Goal: Task Accomplishment & Management: Use online tool/utility

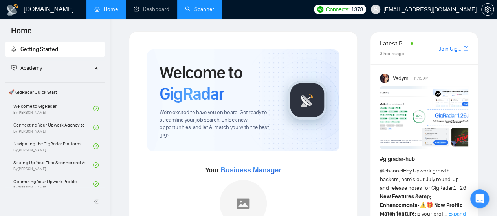
click at [208, 10] on link "Scanner" at bounding box center [199, 9] width 29 height 7
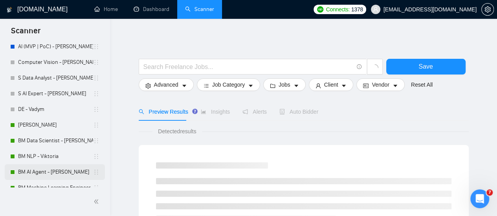
scroll to position [79, 0]
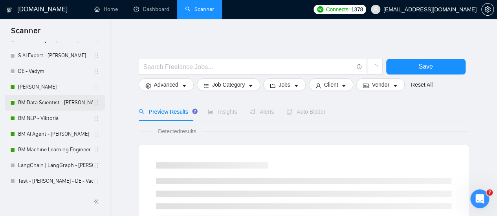
click at [46, 104] on link "BM Data Scientist - [PERSON_NAME]" at bounding box center [55, 103] width 75 height 16
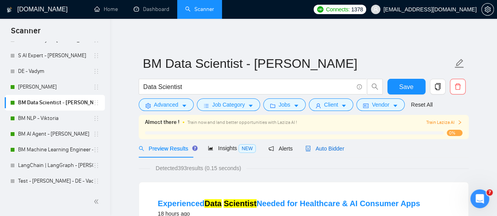
click at [314, 148] on span "Auto Bidder" at bounding box center [324, 149] width 39 height 6
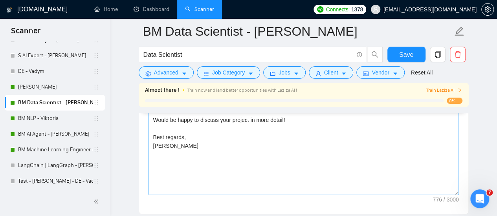
scroll to position [981, 0]
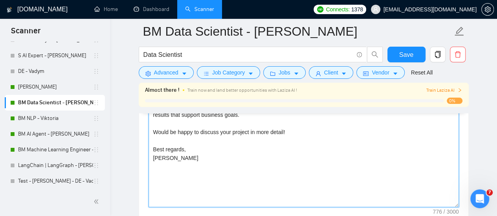
click at [197, 169] on textarea "Best match! Hi [Write the client's name or company name (if any is provided)], …" at bounding box center [303, 119] width 310 height 177
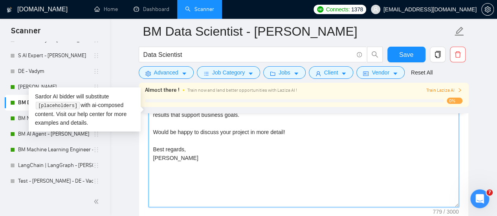
type textarea "Best match! Hi [Write the client's name or company name (if any is provided)], …"
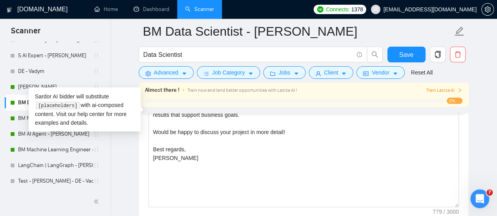
drag, startPoint x: 126, startPoint y: 169, endPoint x: 159, endPoint y: 136, distance: 46.6
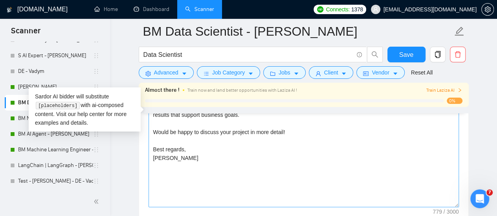
click at [127, 169] on main "BM Data Scientist - [PERSON_NAME] Data Scientist Save Advanced Job Category Job…" at bounding box center [303, 171] width 362 height 2243
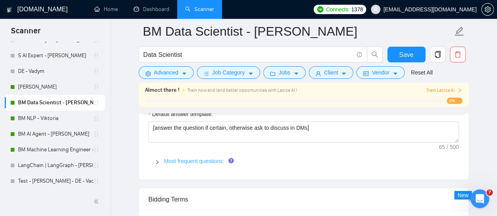
click at [186, 158] on link "Most frequent questions:" at bounding box center [194, 161] width 60 height 6
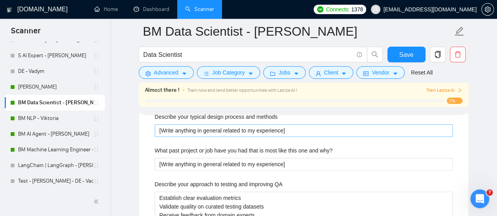
scroll to position [1727, 0]
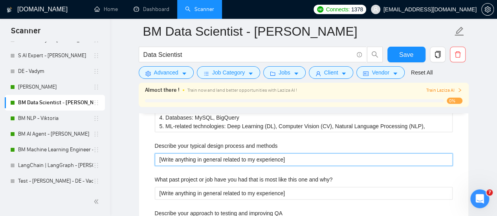
drag, startPoint x: 278, startPoint y: 160, endPoint x: 138, endPoint y: 175, distance: 141.0
paste methods "1. Business & Data Understanding: First, I define the key business metrics. The…"
type methods "1. Business & Data Understanding: First, I define the key business metrics. The…"
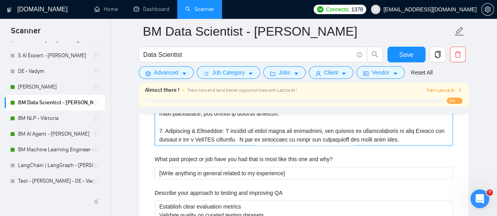
scroll to position [1887, 0]
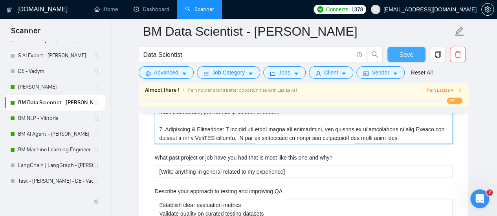
type methods "1. Business & Data Understanding: First, I define the key business metrics. The…"
drag, startPoint x: 404, startPoint y: 57, endPoint x: 278, endPoint y: 100, distance: 132.7
click at [404, 57] on span "Save" at bounding box center [406, 55] width 14 height 10
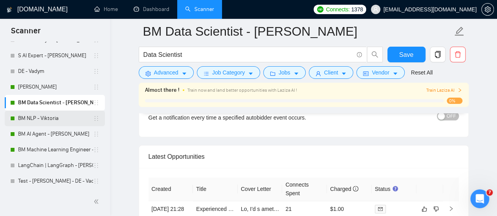
click at [52, 121] on link "BM NLP - Viktoria" at bounding box center [55, 119] width 75 height 16
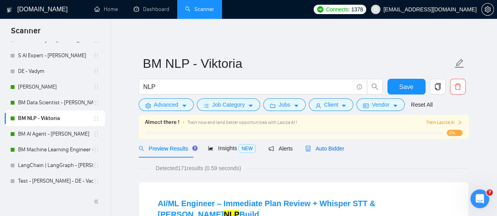
click at [323, 147] on span "Auto Bidder" at bounding box center [324, 149] width 39 height 6
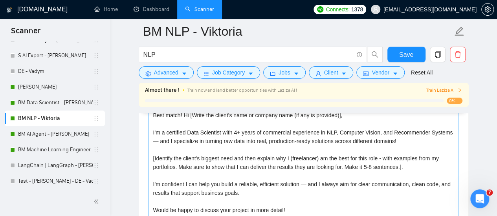
scroll to position [942, 0]
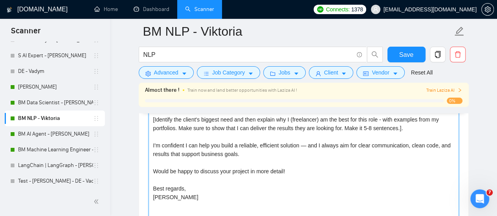
click at [195, 187] on textarea "Best match! Hi [Write the client's name or company name (if any is provided)], …" at bounding box center [303, 158] width 310 height 177
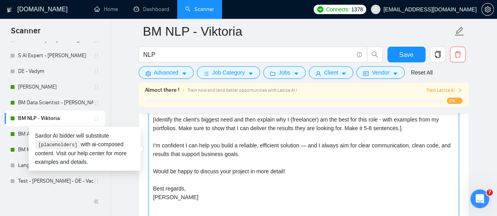
click at [192, 197] on textarea "Best match! Hi [Write the client's name or company name (if any is provided)], …" at bounding box center [303, 158] width 310 height 177
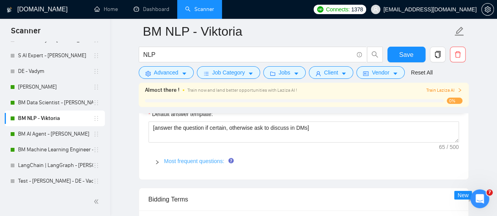
type textarea "Best match! Hi [Write the client's name or company name (if any is provided)], …"
click at [177, 158] on link "Most frequent questions:" at bounding box center [194, 161] width 60 height 6
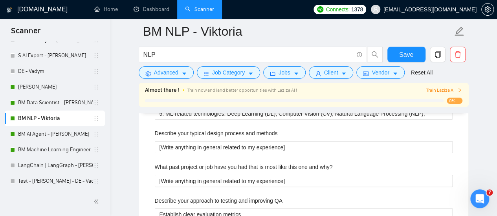
scroll to position [1492, 0]
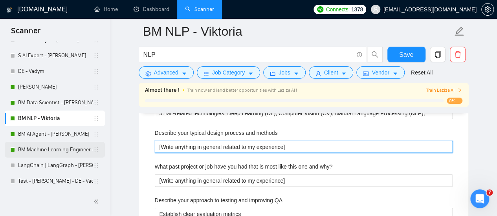
drag, startPoint x: 300, startPoint y: 141, endPoint x: 84, endPoint y: 149, distance: 216.5
paste methods "1. Business & Data Understanding: First, I define the key business metrics. The…"
type methods "1. Business & Data Understanding: First, I define the key business metrics. The…"
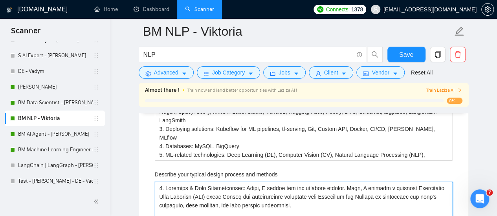
scroll to position [1442, 0]
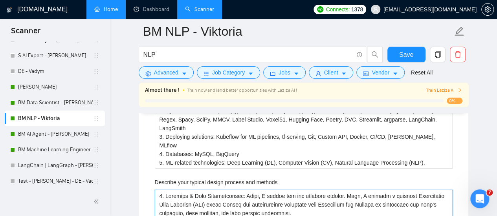
type methods "1. Business & Data Understanding: First, I define the key business metrics. The…"
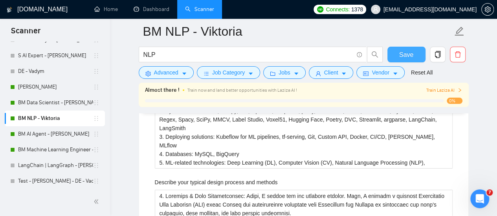
click at [409, 61] on button "Save" at bounding box center [406, 55] width 38 height 16
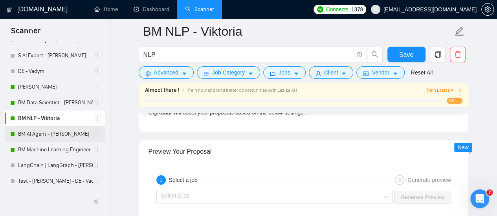
click at [57, 136] on link "BM AI Agent - [PERSON_NAME]" at bounding box center [55, 134] width 75 height 16
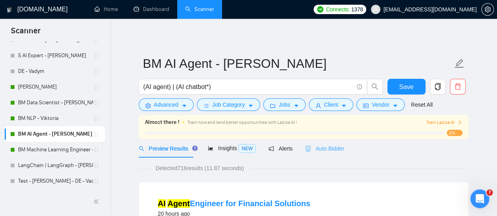
click at [312, 154] on div "Auto Bidder" at bounding box center [324, 148] width 39 height 18
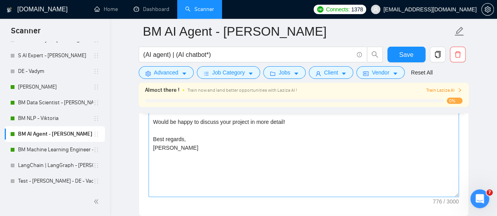
scroll to position [981, 0]
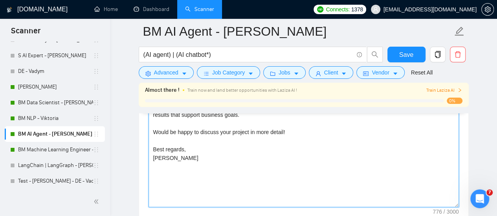
click at [217, 170] on textarea "Best match! Hi [Write the client's name or company name (if any is provided)], …" at bounding box center [303, 119] width 310 height 177
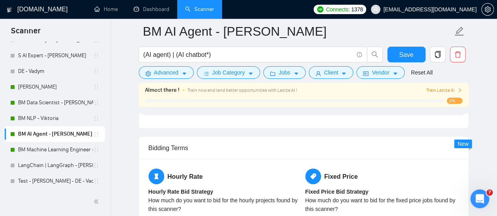
scroll to position [1178, 0]
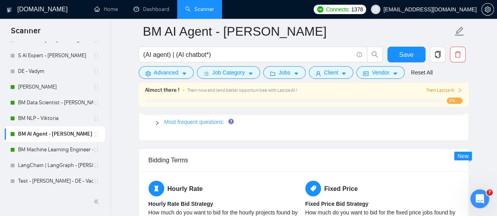
type textarea "Best match! Hi [Write the client's name or company name (if any is provided)], …"
click at [212, 119] on link "Most frequent questions:" at bounding box center [194, 122] width 60 height 6
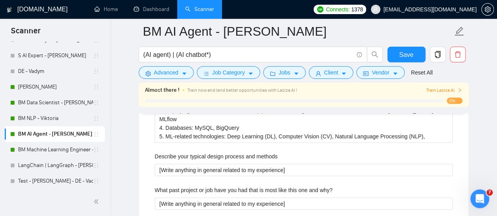
scroll to position [1609, 0]
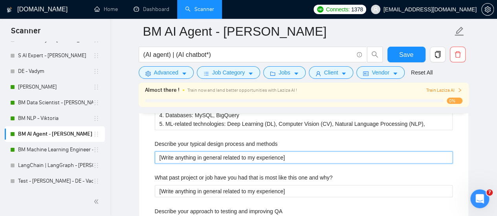
drag, startPoint x: 293, startPoint y: 151, endPoint x: 143, endPoint y: 144, distance: 149.7
click at [143, 144] on div "Default answer template: [answer the question if certain, otherwise ask to disc…" at bounding box center [303, 22] width 329 height 787
paste methods "1. Business & Data Understanding: First, I define the key business metrics. The…"
type methods "1. Business & Data Understanding: First, I define the key business metrics. The…"
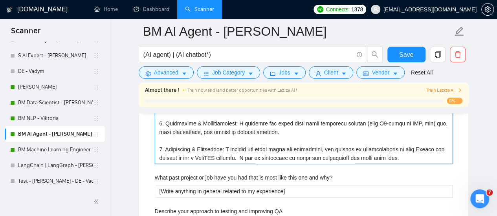
scroll to position [1767, 0]
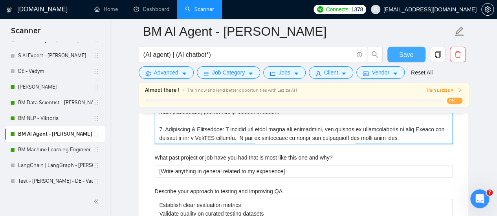
type methods "1. Business & Data Understanding: First, I define the key business metrics. The…"
click at [392, 60] on button "Save" at bounding box center [406, 55] width 38 height 16
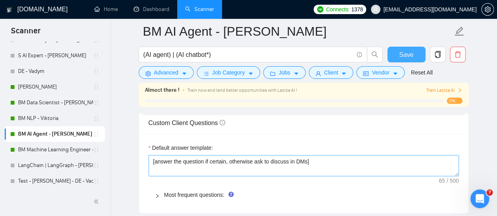
scroll to position [1100, 0]
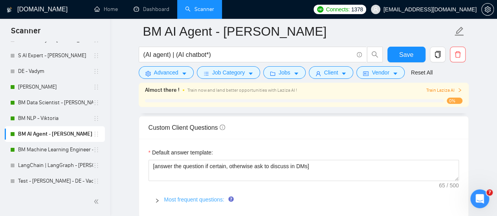
click at [175, 197] on link "Most frequent questions:" at bounding box center [194, 200] width 60 height 6
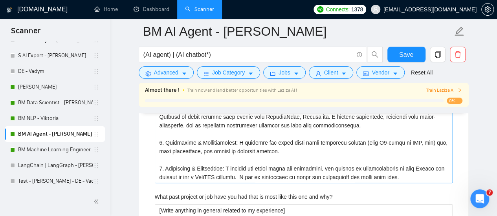
scroll to position [1767, 0]
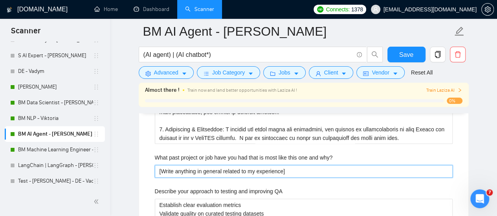
click at [295, 167] on why\? "[Write anything in general related to my experience]" at bounding box center [304, 171] width 298 height 12
drag, startPoint x: 290, startPoint y: 167, endPoint x: 139, endPoint y: 161, distance: 150.5
paste why\? "Lor ipsumdo sit a consec adi elits D eiusmodte i UT-laboree dolorem aliquaenima…"
type why\? "Lor ipsumdo sit a consec adi elits D eiusmodte i UT-laboree dolorem aliquaenima…"
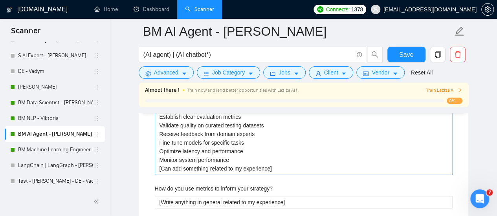
scroll to position [2043, 0]
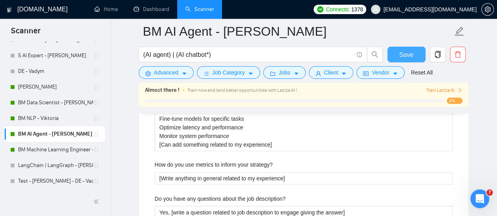
type why\? "Lor ipsumdo sit a consec adi elits D eiusmodte i UT-laboree dolorem aliquaenima…"
drag, startPoint x: 409, startPoint y: 56, endPoint x: 404, endPoint y: 45, distance: 12.3
click at [409, 56] on span "Save" at bounding box center [406, 55] width 14 height 10
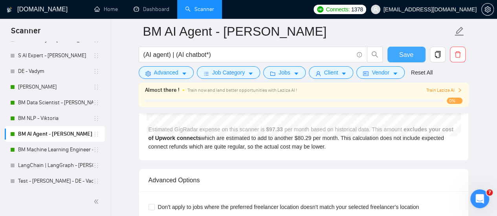
scroll to position [1533, 0]
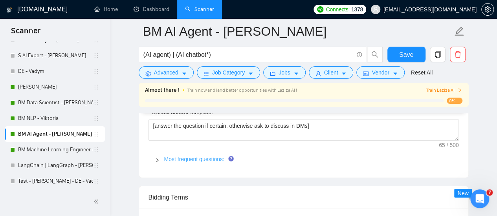
click at [197, 157] on link "Most frequent questions:" at bounding box center [194, 159] width 60 height 6
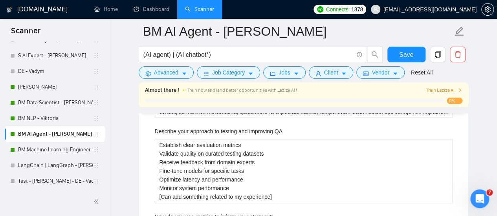
scroll to position [2004, 0]
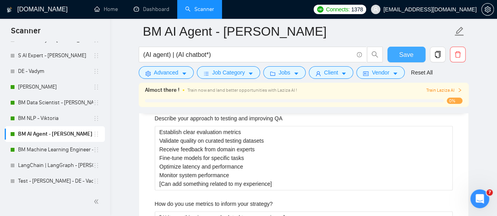
click at [391, 57] on button "Save" at bounding box center [406, 55] width 38 height 16
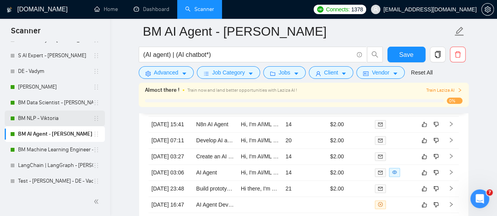
click at [38, 117] on link "BM NLP - Viktoria" at bounding box center [55, 119] width 75 height 16
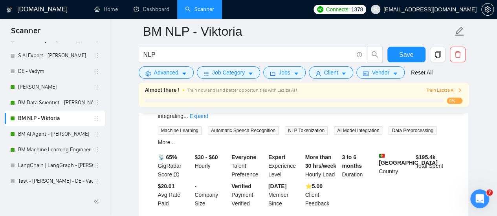
scroll to position [25, 0]
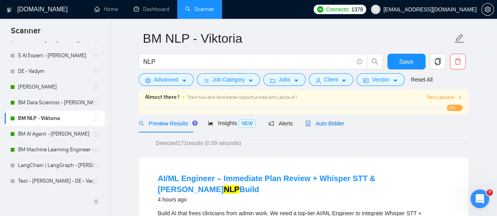
click at [327, 124] on span "Auto Bidder" at bounding box center [324, 124] width 39 height 6
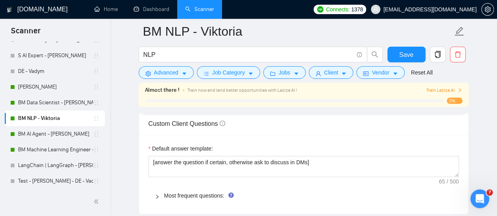
scroll to position [1124, 0]
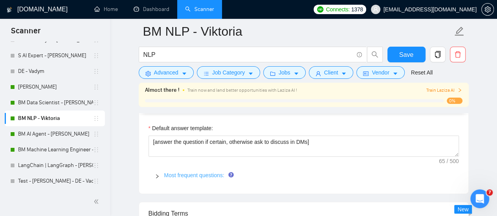
click at [174, 172] on link "Most frequent questions:" at bounding box center [194, 175] width 60 height 6
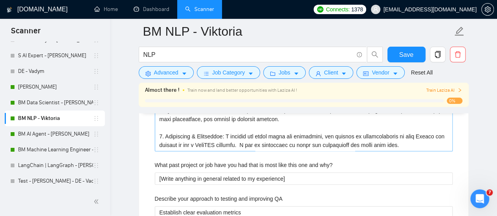
scroll to position [1635, 0]
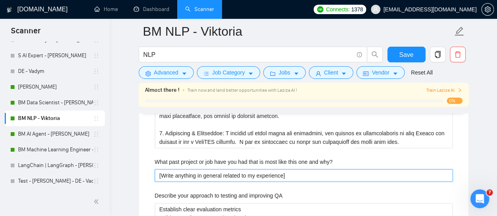
drag, startPoint x: 289, startPoint y: 172, endPoint x: 148, endPoint y: 166, distance: 141.5
click at [148, 166] on div "Describe your recent experience with similar projects [Choose the best related …" at bounding box center [303, 97] width 310 height 846
paste why\? "Lor ipsumdo sit a consec adi elits D eiusmodte i UT-laboree dolorem aliquaenima…"
type why\? "Lor ipsumdo sit a consec adi elits D eiusmodte i UT-laboree dolorem aliquaenima…"
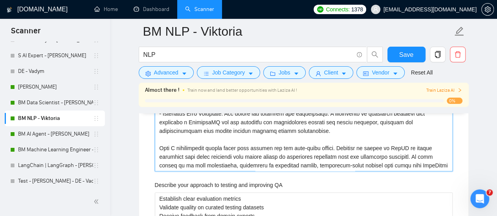
scroll to position [1836, 0]
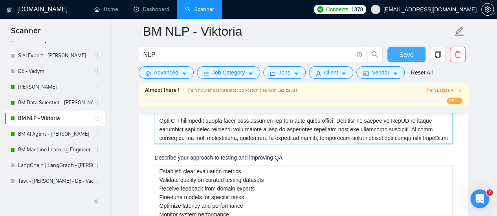
type why\? "Lor ipsumdo sit a consec adi elits D eiusmodte i UT-laboree dolorem aliquaenima…"
click at [399, 53] on button "Save" at bounding box center [406, 55] width 38 height 16
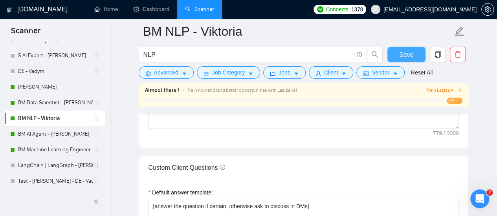
scroll to position [1099, 0]
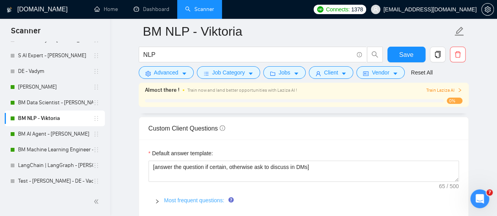
click at [199, 197] on link "Most frequent questions:" at bounding box center [194, 200] width 60 height 6
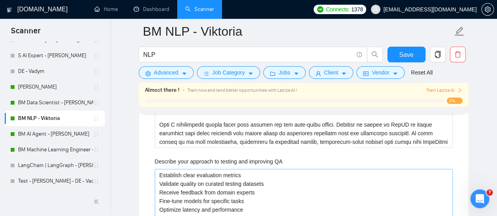
scroll to position [1884, 0]
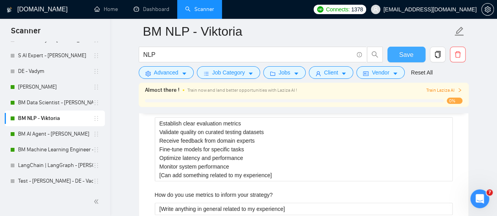
click at [395, 53] on button "Save" at bounding box center [406, 55] width 38 height 16
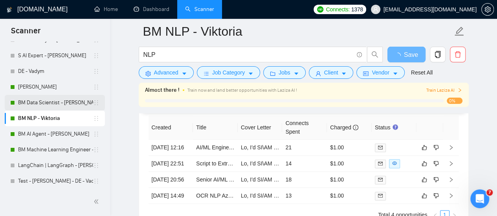
click at [72, 104] on link "BM Data Scientist - [PERSON_NAME]" at bounding box center [55, 103] width 75 height 16
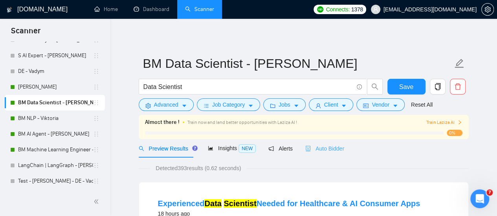
click at [331, 156] on div "Auto Bidder" at bounding box center [324, 148] width 39 height 18
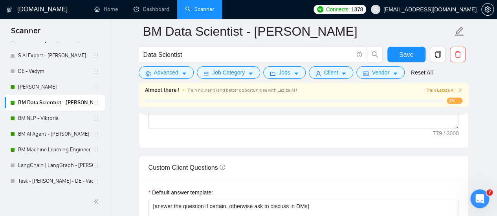
scroll to position [1138, 0]
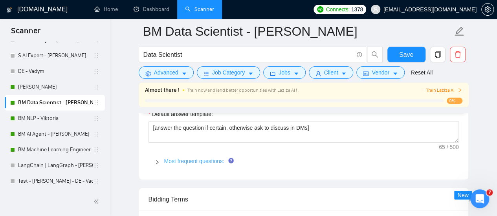
click at [206, 158] on link "Most frequent questions:" at bounding box center [194, 161] width 60 height 6
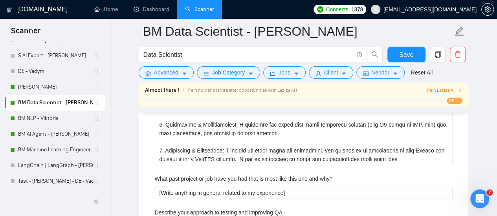
scroll to position [1884, 0]
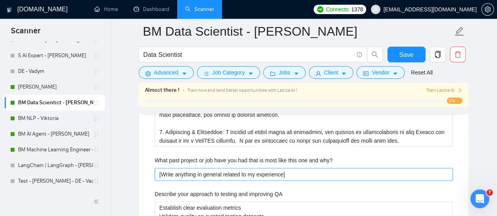
drag, startPoint x: 306, startPoint y: 173, endPoint x: 118, endPoint y: 174, distance: 188.0
paste why\? "Lor ipsumdo sit a consec adi elits D eiusmodte i UT-laboree dolorem aliquaenima…"
type why\? "Lor ipsumdo sit a consec adi elits D eiusmodte i UT-laboree dolorem aliquaenima…"
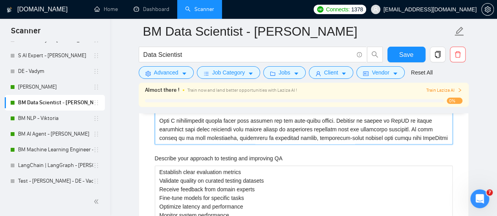
scroll to position [2124, 0]
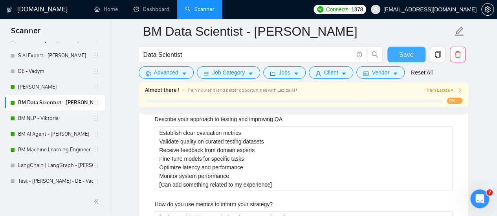
type why\? "Lor ipsumdo sit a consec adi elits D eiusmodte i UT-laboree dolorem aliquaenima…"
click at [403, 58] on span "Save" at bounding box center [406, 55] width 14 height 10
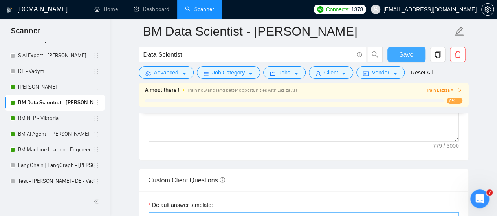
scroll to position [1103, 0]
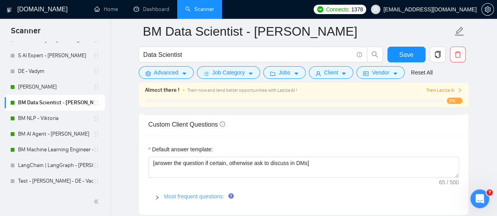
click at [181, 195] on link "Most frequent questions:" at bounding box center [194, 197] width 60 height 6
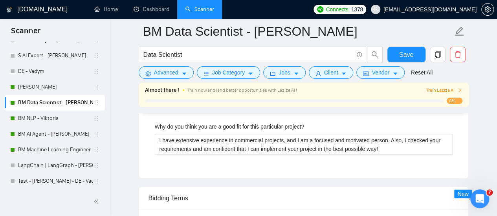
scroll to position [2281, 0]
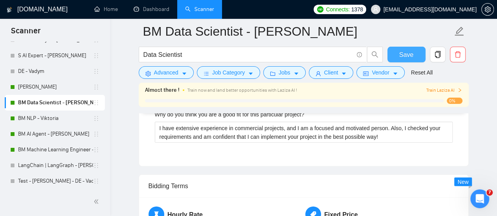
click at [407, 55] on span "Save" at bounding box center [406, 55] width 14 height 10
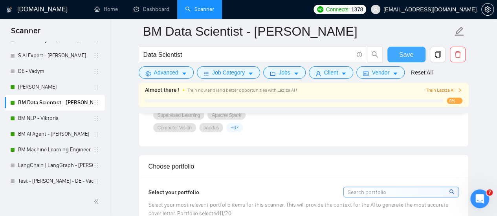
scroll to position [577, 0]
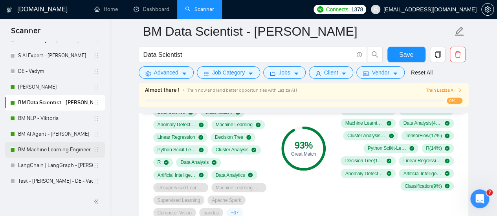
click at [49, 150] on link "BM Machine Learning Engineer - [PERSON_NAME]" at bounding box center [55, 150] width 75 height 16
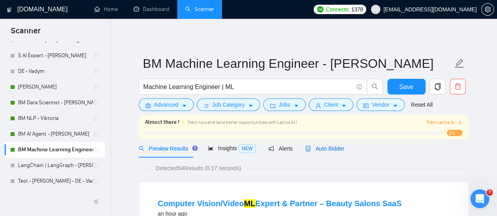
click at [318, 144] on div "Auto Bidder" at bounding box center [324, 148] width 39 height 9
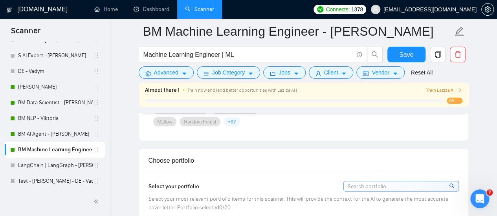
scroll to position [707, 0]
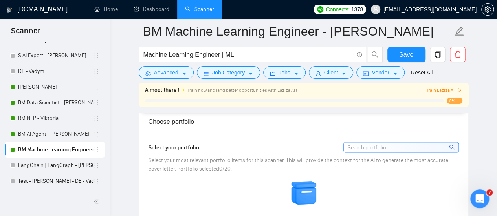
click at [294, 194] on img at bounding box center [303, 192] width 27 height 27
click at [361, 142] on input at bounding box center [400, 147] width 115 height 10
click at [449, 146] on icon "search" at bounding box center [451, 146] width 5 height 5
click at [452, 143] on span "search" at bounding box center [452, 147] width 7 height 9
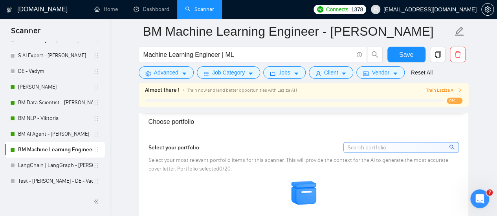
click at [457, 133] on div "Select your portfolio: Select your most relevant portfolio items for this scann…" at bounding box center [303, 192] width 329 height 119
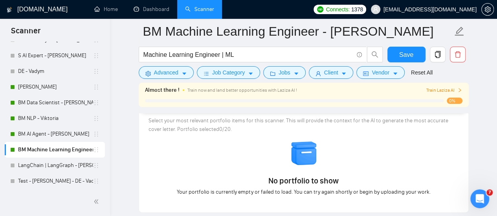
scroll to position [667, 0]
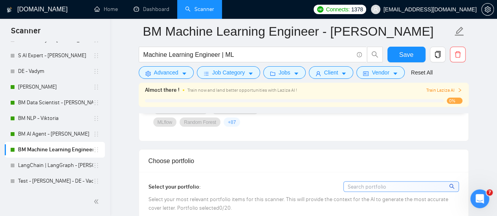
drag, startPoint x: 363, startPoint y: 184, endPoint x: 351, endPoint y: 186, distance: 11.9
click at [360, 183] on input at bounding box center [400, 187] width 115 height 10
type input "e"
drag, startPoint x: 263, startPoint y: 154, endPoint x: 252, endPoint y: 159, distance: 12.2
click at [252, 159] on div "Choose portfolio" at bounding box center [303, 161] width 310 height 22
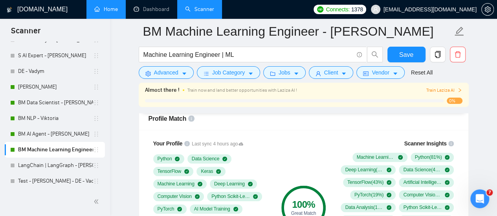
scroll to position [510, 0]
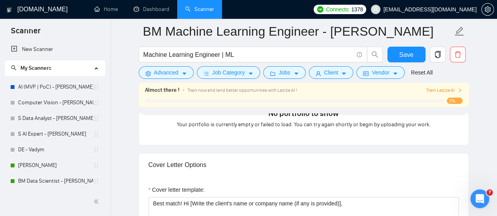
scroll to position [746, 0]
